Goal: Task Accomplishment & Management: Use online tool/utility

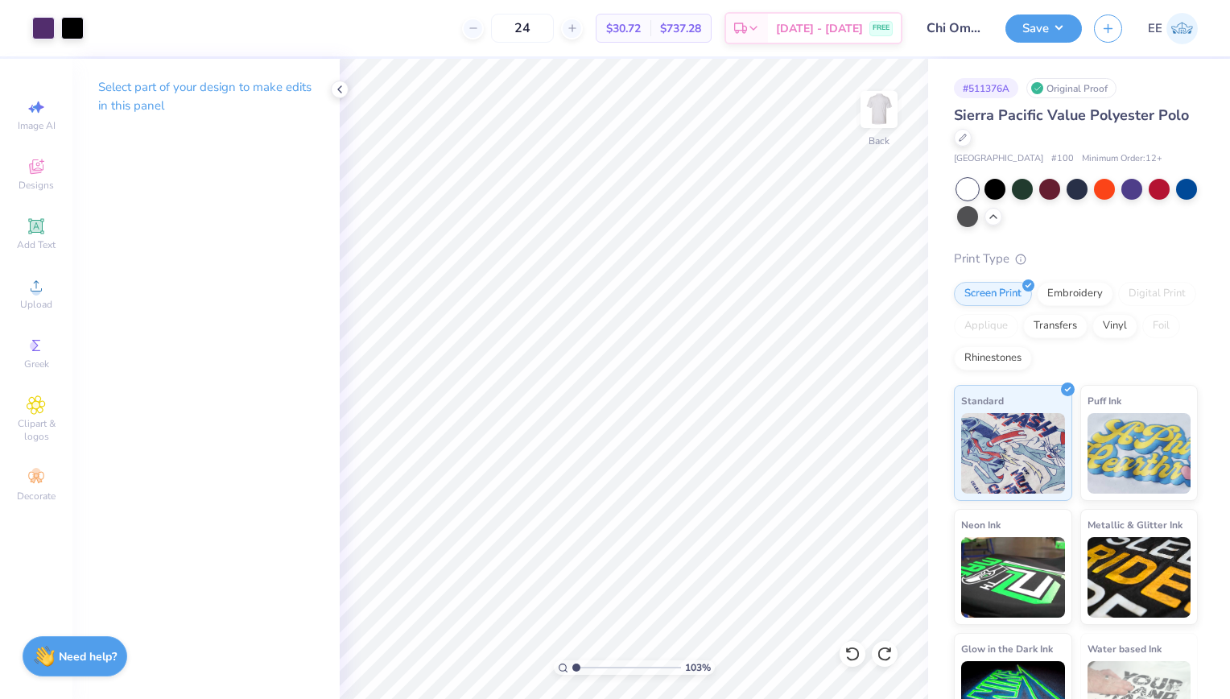
type input "1.03206148325024"
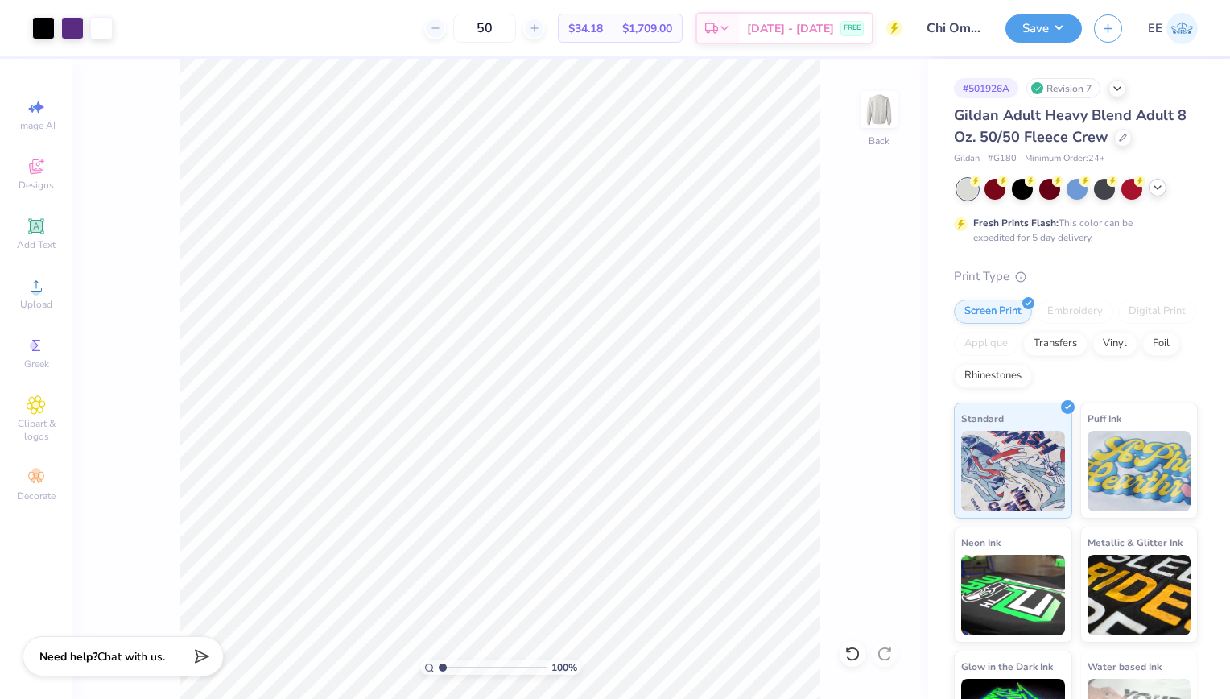
click at [1158, 191] on icon at bounding box center [1157, 187] width 13 height 13
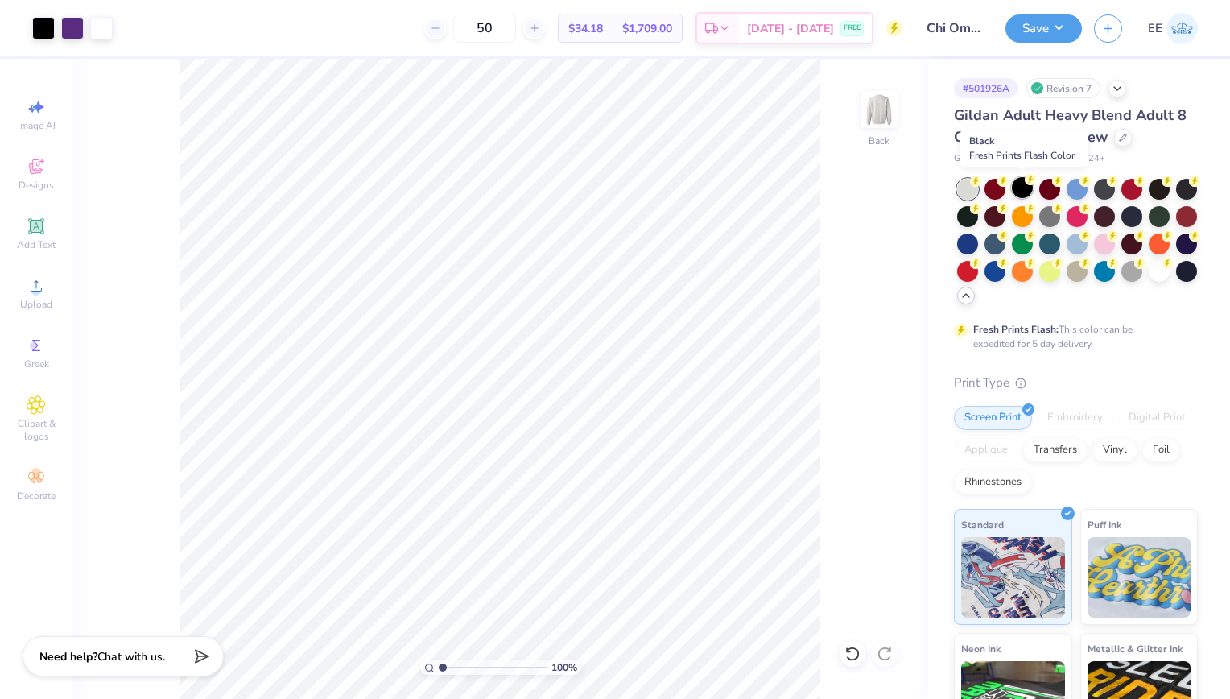
click at [1026, 184] on icon at bounding box center [1030, 179] width 11 height 11
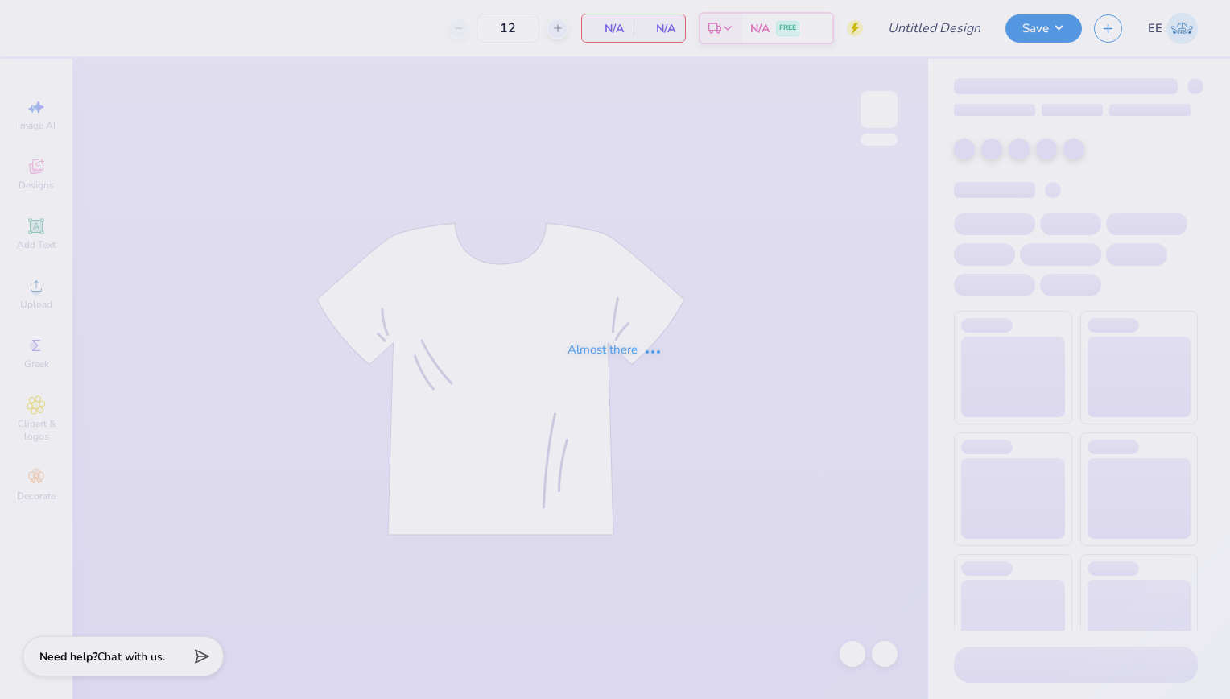
type input "Chi Omega Dads Weekend"
type input "50"
type input "Chi Omega Dads Weekend Polo"
type input "24"
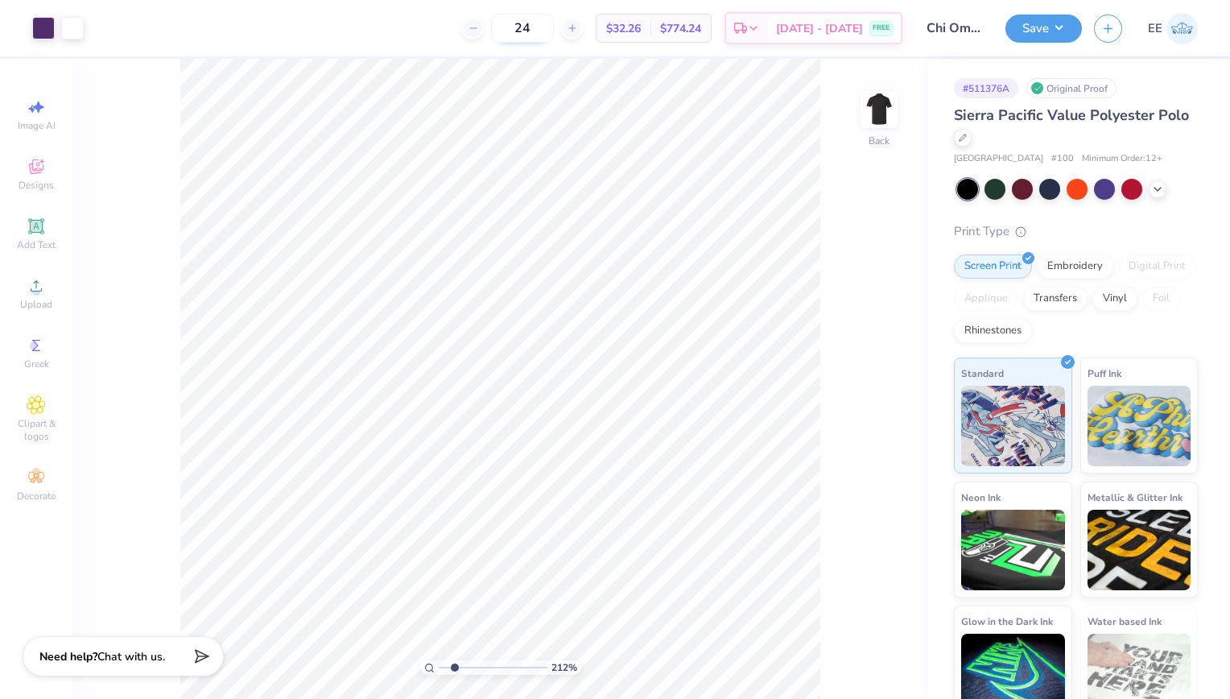
type input "2.09868015974292"
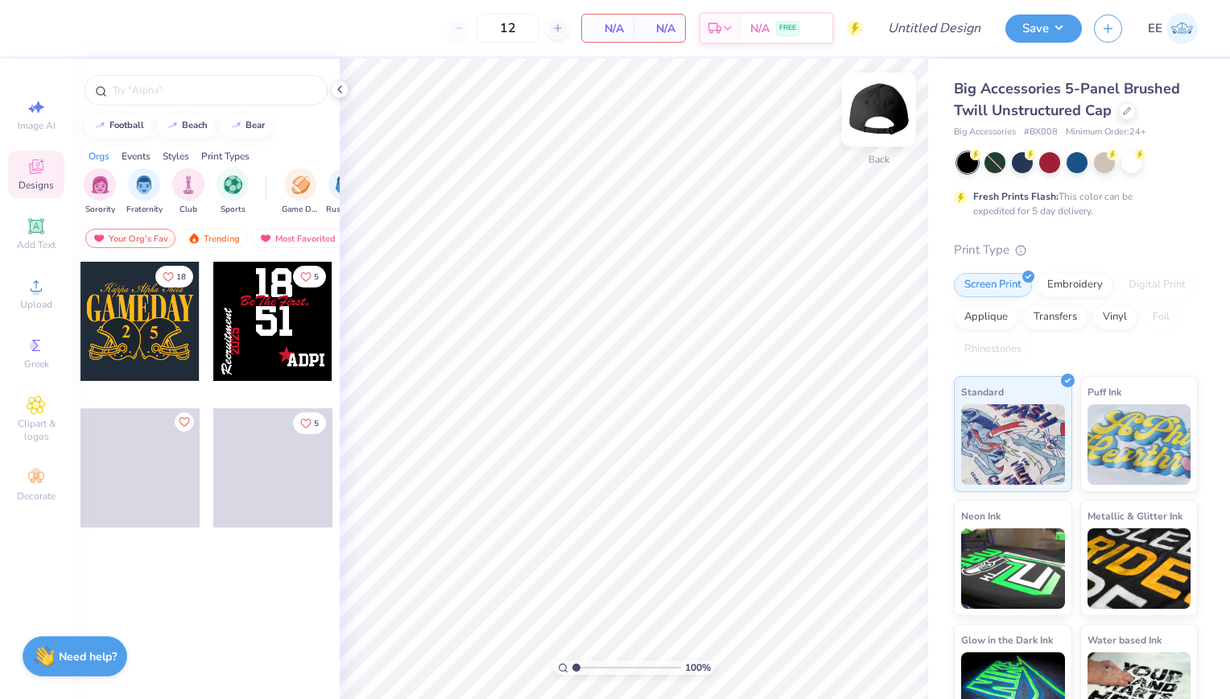
click at [868, 116] on img at bounding box center [879, 109] width 64 height 64
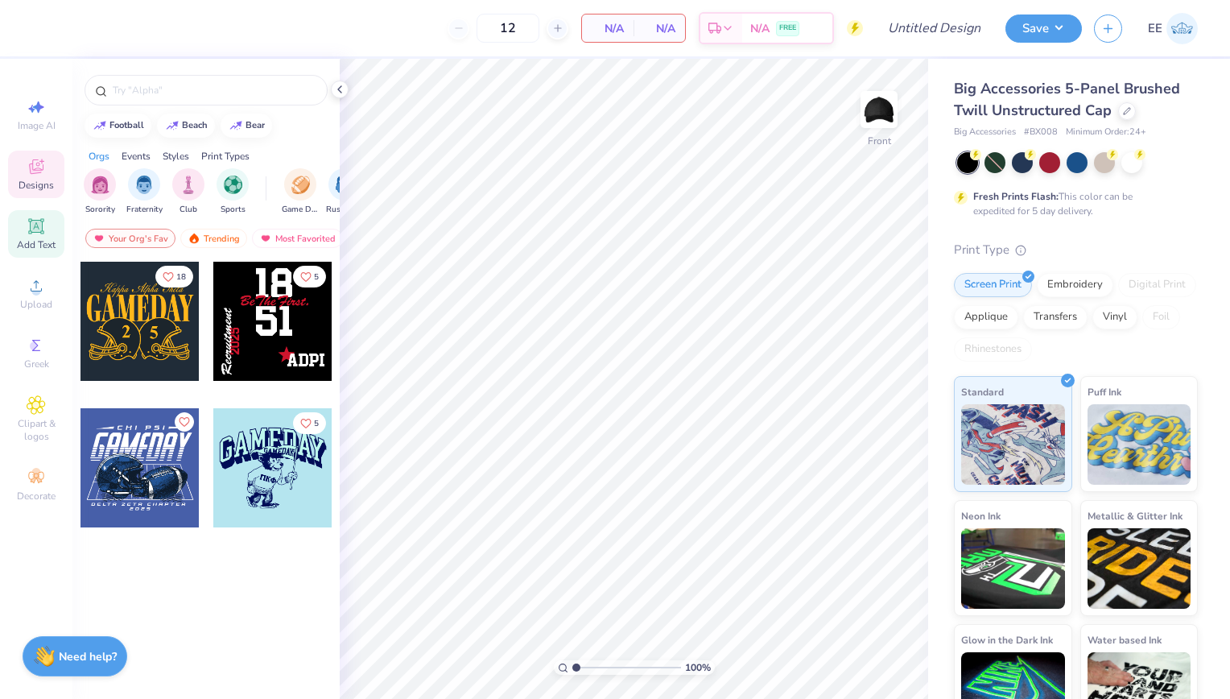
click at [26, 243] on span "Add Text" at bounding box center [36, 244] width 39 height 13
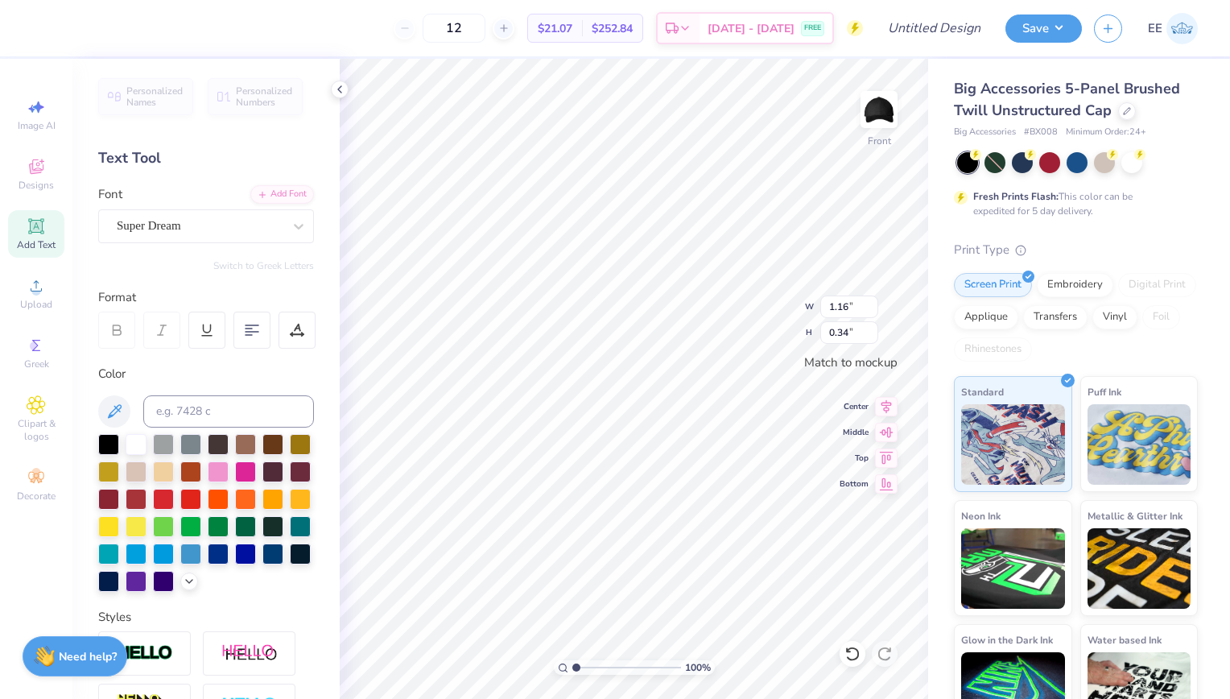
scroll to position [13, 7]
type textarea "DADS WEEKEND"
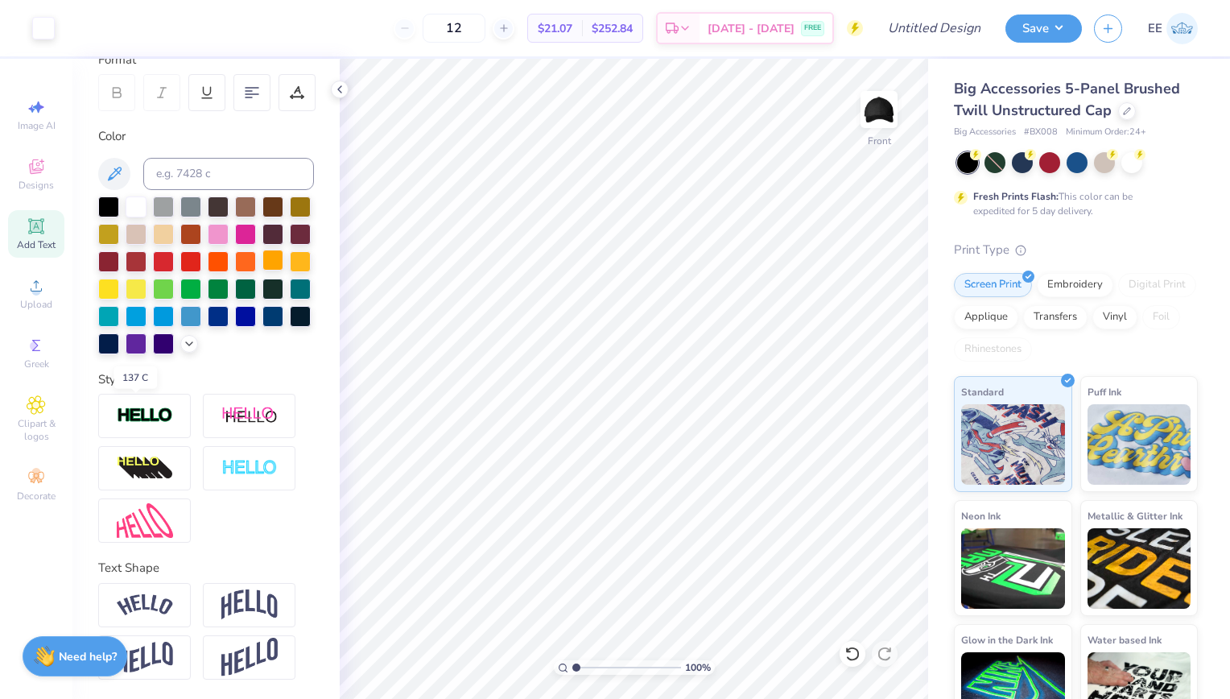
scroll to position [263, 0]
click at [243, 599] on img at bounding box center [249, 604] width 56 height 31
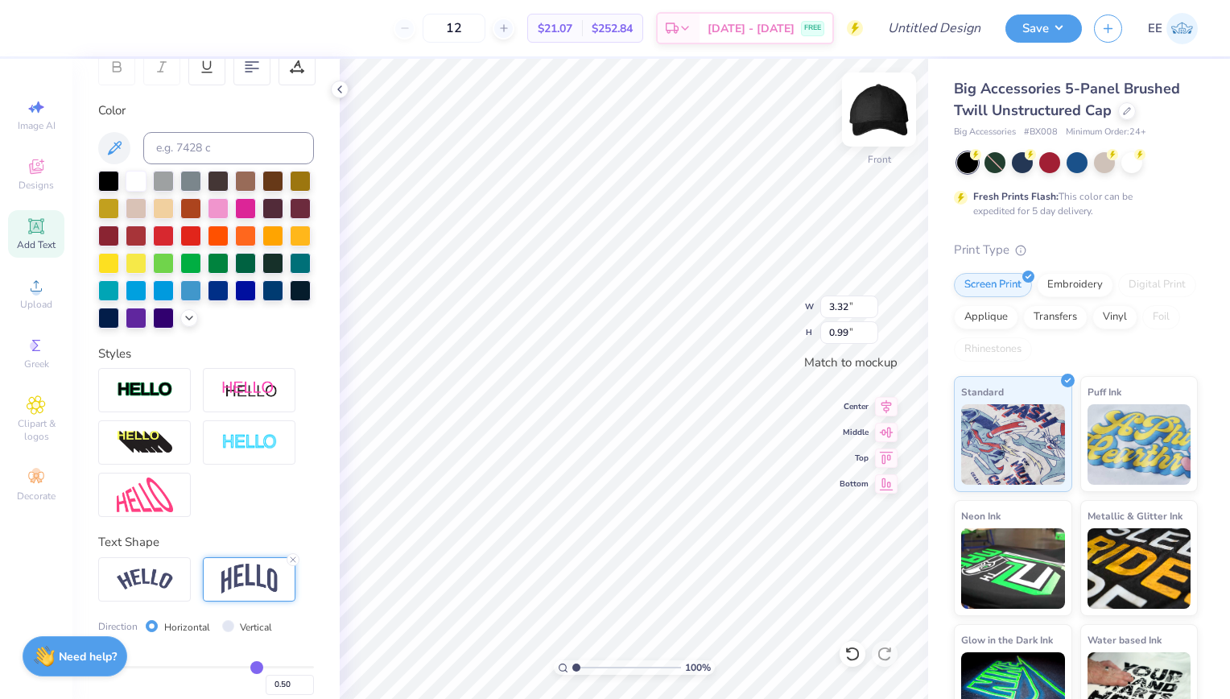
click at [886, 93] on img at bounding box center [879, 109] width 64 height 64
click at [886, 93] on img at bounding box center [879, 109] width 32 height 32
